Goal: Task Accomplishment & Management: Manage account settings

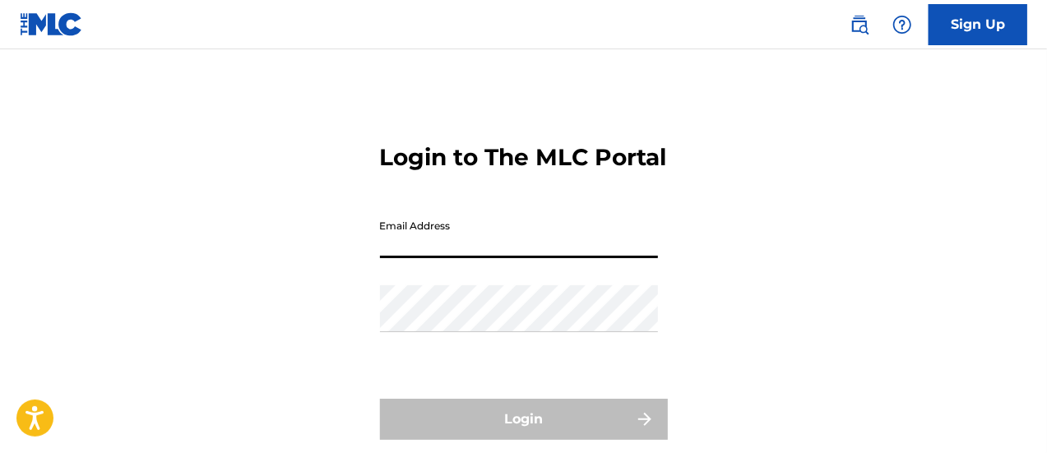
type input "[EMAIL_ADDRESS][DOMAIN_NAME]"
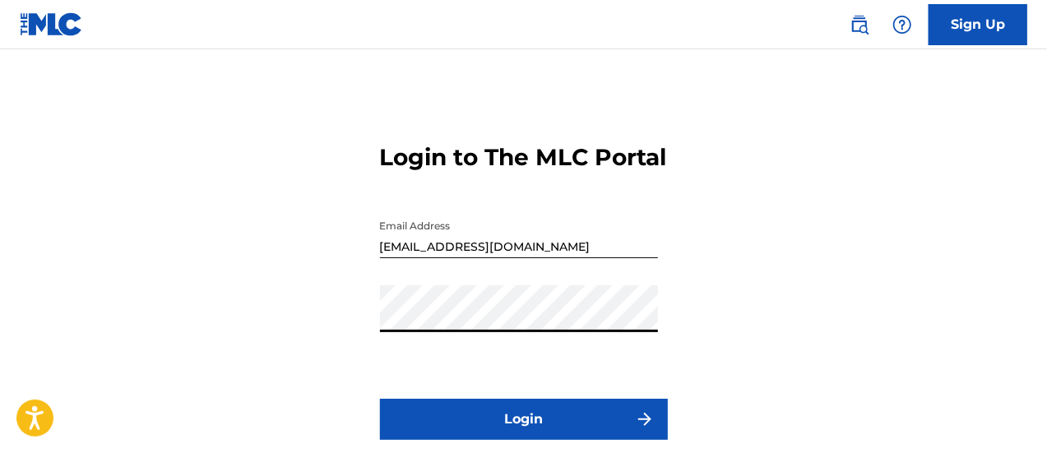
click at [380, 399] on button "Login" at bounding box center [524, 419] width 288 height 41
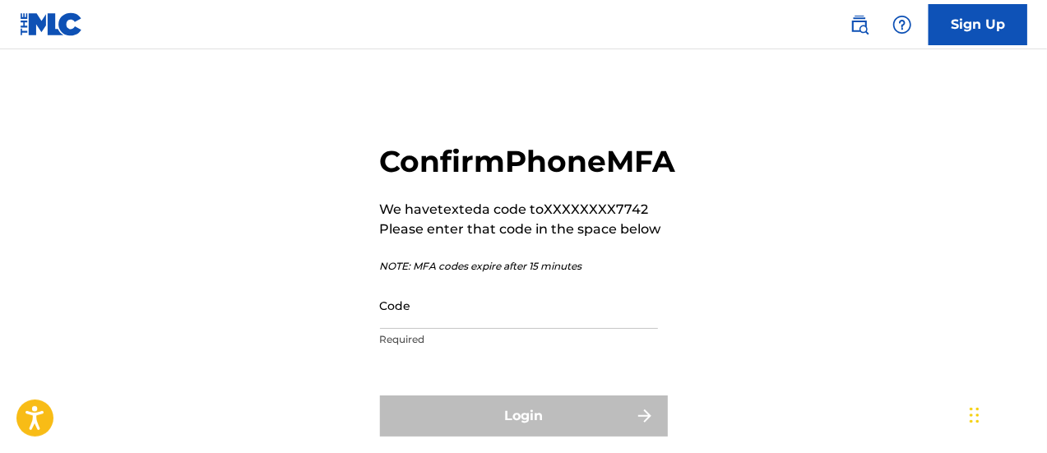
click at [543, 329] on input "Code" at bounding box center [519, 305] width 278 height 47
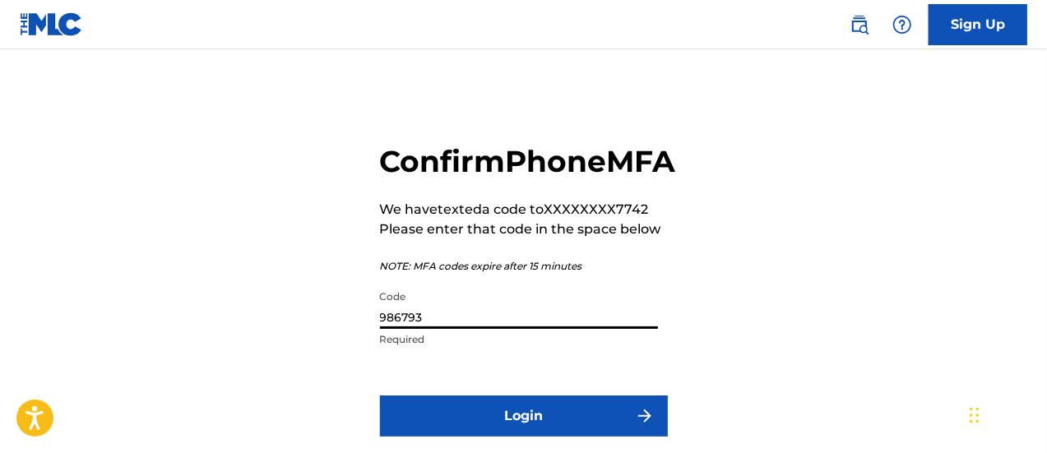
type input "986793"
click at [525, 437] on button "Login" at bounding box center [524, 415] width 288 height 41
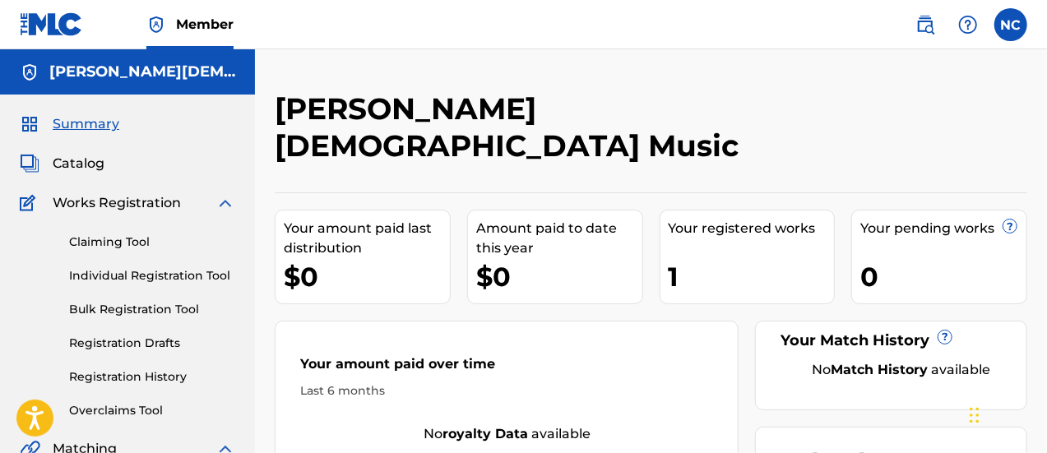
click at [668, 258] on div "1" at bounding box center [751, 276] width 166 height 37
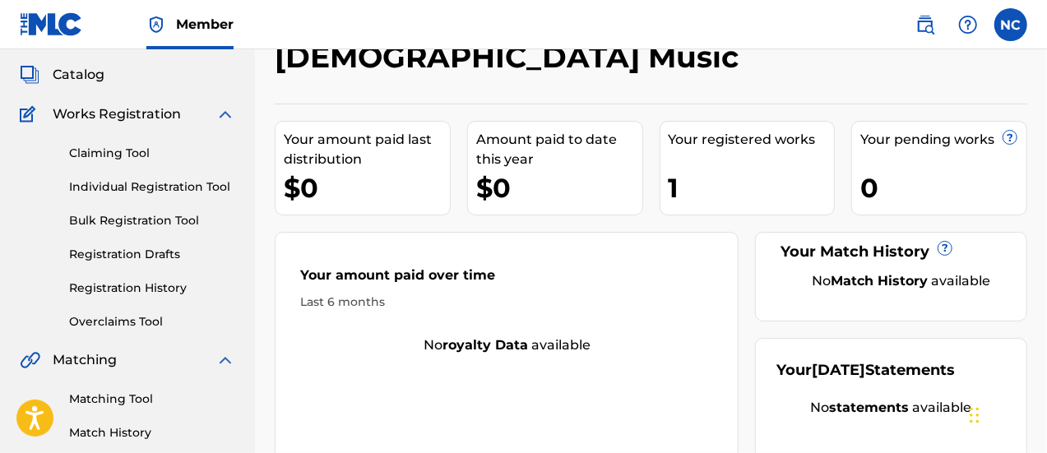
scroll to position [88, 0]
